Goal: Check status: Check status

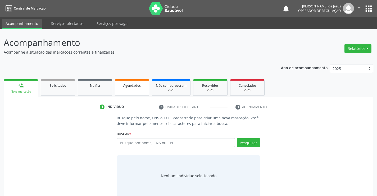
click at [136, 91] on link "Agendados" at bounding box center [132, 87] width 34 height 16
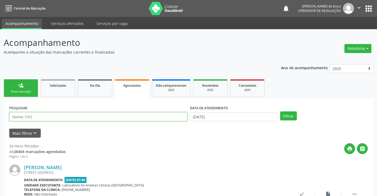
click at [128, 113] on input "text" at bounding box center [98, 116] width 178 height 9
type input "700703908693975"
click at [280, 111] on button "Filtrar" at bounding box center [288, 115] width 17 height 9
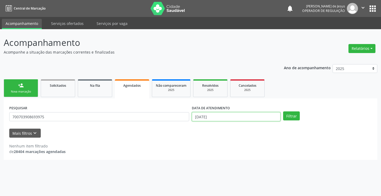
click at [258, 114] on input "[DATE]" at bounding box center [236, 116] width 89 height 9
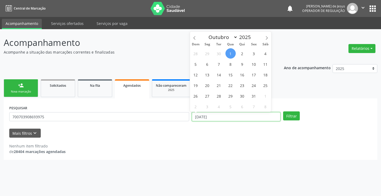
click at [258, 114] on input "[DATE]" at bounding box center [236, 116] width 89 height 9
click at [283, 111] on button "Filtrar" at bounding box center [291, 115] width 17 height 9
click at [291, 115] on button "Filtrar" at bounding box center [291, 115] width 17 height 9
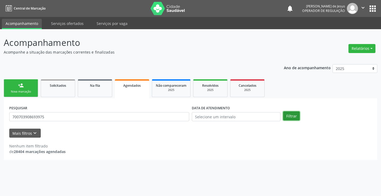
click at [291, 115] on button "Filtrar" at bounding box center [291, 115] width 17 height 9
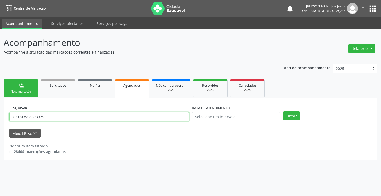
click at [181, 118] on input "700703908693975" at bounding box center [99, 116] width 180 height 9
type input "700703908693975"
click at [283, 111] on button "Filtrar" at bounding box center [291, 115] width 17 height 9
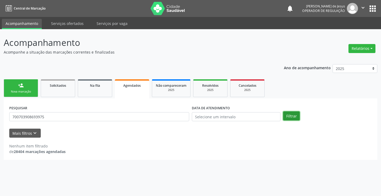
click at [290, 119] on button "Filtrar" at bounding box center [291, 115] width 17 height 9
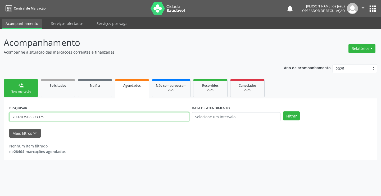
click at [106, 117] on input "700703908693975" at bounding box center [99, 116] width 180 height 9
type input "702600748932548"
click at [283, 111] on button "Filtrar" at bounding box center [291, 115] width 17 height 9
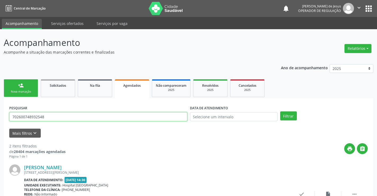
click at [88, 118] on input "702600748932548" at bounding box center [98, 116] width 178 height 9
click at [94, 115] on input "text" at bounding box center [98, 116] width 178 height 9
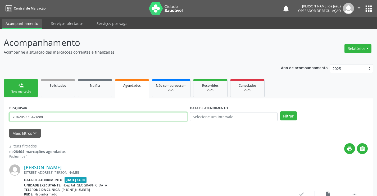
type input "704205235474886"
click at [280, 111] on button "Filtrar" at bounding box center [288, 115] width 17 height 9
click at [298, 118] on div "Filtrar" at bounding box center [324, 115] width 90 height 9
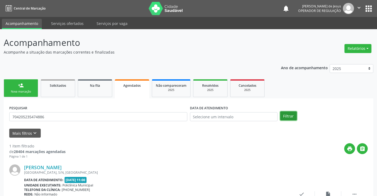
click at [292, 118] on button "Filtrar" at bounding box center [288, 115] width 17 height 9
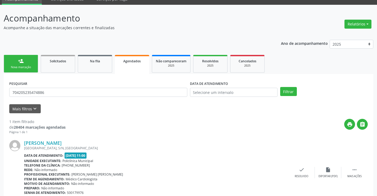
scroll to position [48, 0]
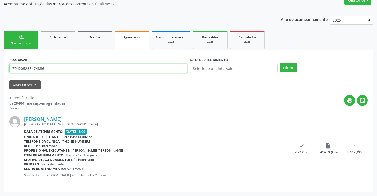
click at [173, 69] on input "704205235474886" at bounding box center [98, 68] width 178 height 9
type input "706005326095649"
click at [280, 63] on button "Filtrar" at bounding box center [288, 67] width 17 height 9
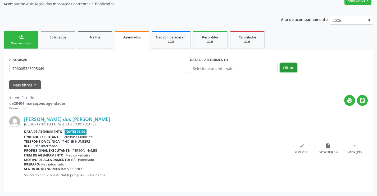
click at [290, 63] on button "Filtrar" at bounding box center [288, 67] width 17 height 9
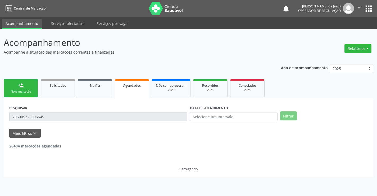
scroll to position [0, 0]
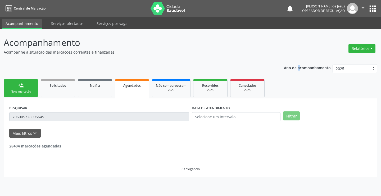
click at [290, 63] on div "Ano de acompanhamento 2025 2024 2023" at bounding box center [330, 69] width 93 height 18
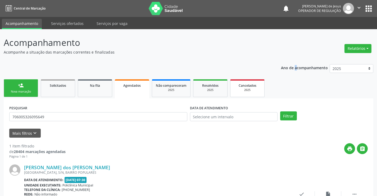
scroll to position [48, 0]
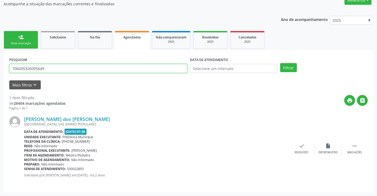
click at [139, 65] on input "706005326095649" at bounding box center [98, 68] width 178 height 9
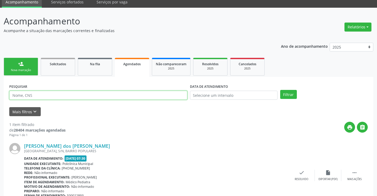
scroll to position [0, 0]
